Goal: Task Accomplishment & Management: Use online tool/utility

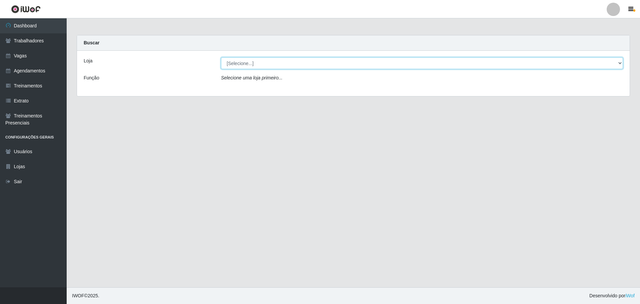
click at [291, 68] on select "[Selecione...] O ROSÁRIO ALIMENTOS" at bounding box center [422, 63] width 402 height 12
select select "349"
click at [221, 57] on select "[Selecione...] O ROSÁRIO ALIMENTOS" at bounding box center [422, 63] width 402 height 12
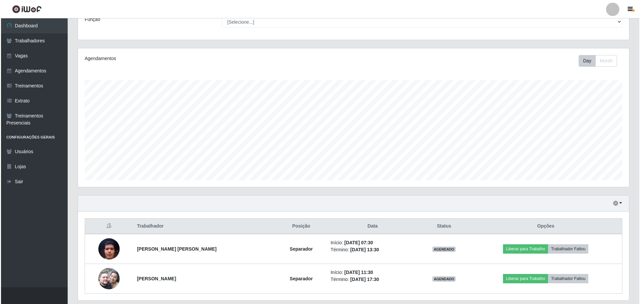
scroll to position [46, 0]
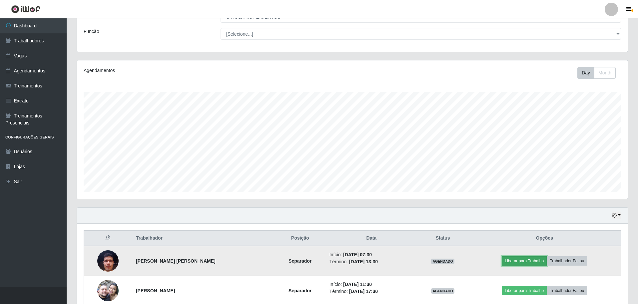
click at [535, 263] on button "Liberar para Trabalho" at bounding box center [524, 260] width 45 height 9
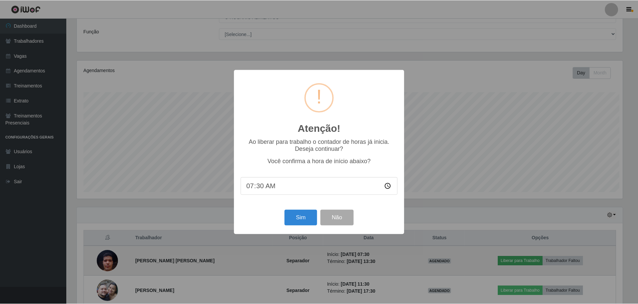
scroll to position [138, 548]
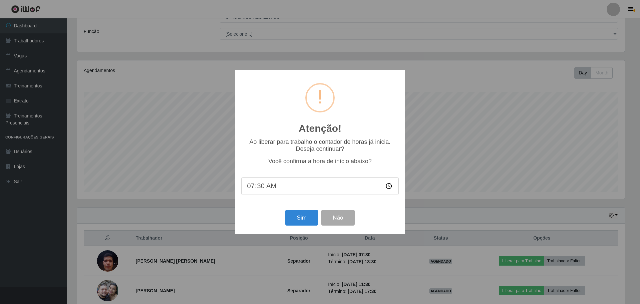
click at [264, 181] on input "07:30" at bounding box center [319, 186] width 157 height 18
click at [263, 186] on input "07:30" at bounding box center [319, 186] width 157 height 18
type input "07:44"
click at [340, 215] on button "Não" at bounding box center [337, 218] width 33 height 16
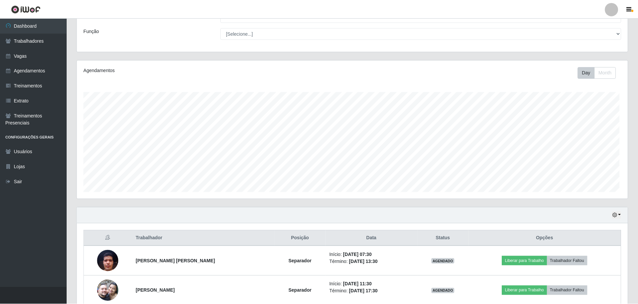
scroll to position [138, 551]
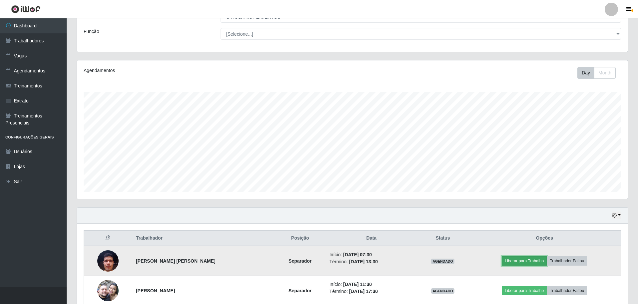
click at [535, 262] on button "Liberar para Trabalho" at bounding box center [524, 260] width 45 height 9
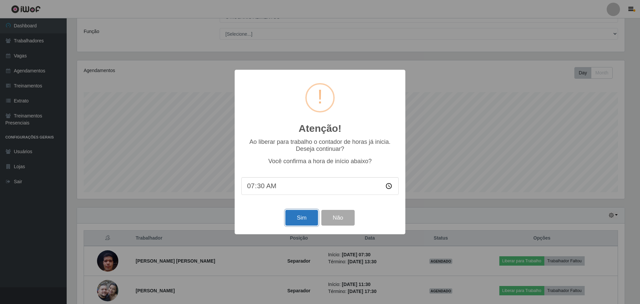
click at [308, 215] on button "Sim" at bounding box center [301, 218] width 32 height 16
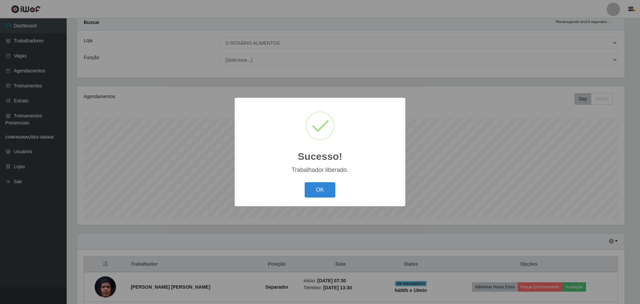
click at [305, 182] on button "OK" at bounding box center [320, 190] width 31 height 16
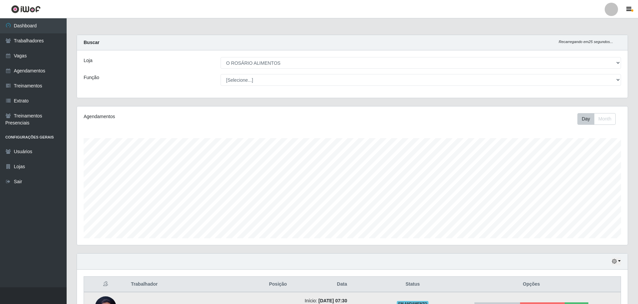
scroll to position [0, 0]
